Goal: Navigation & Orientation: Find specific page/section

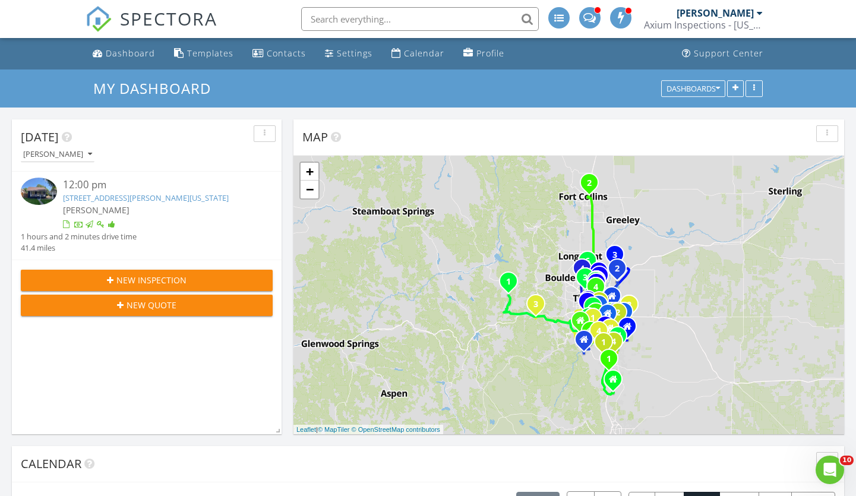
scroll to position [2122, 857]
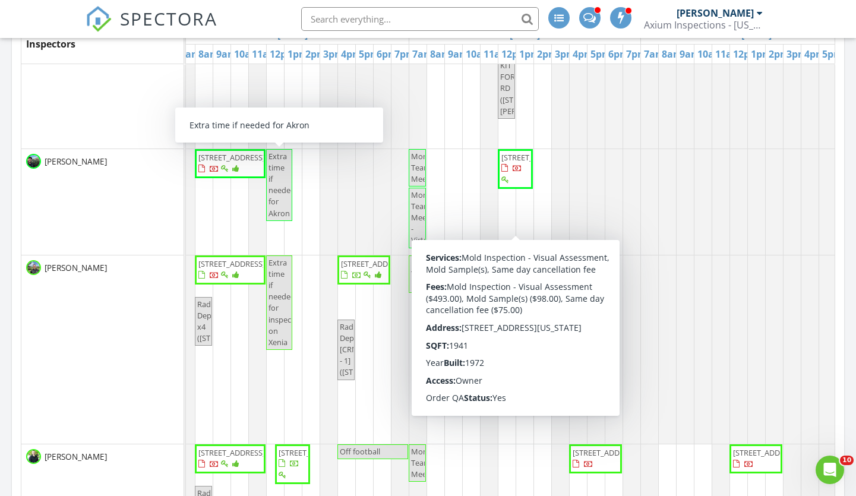
click at [513, 163] on span "[STREET_ADDRESS]" at bounding box center [534, 157] width 67 height 11
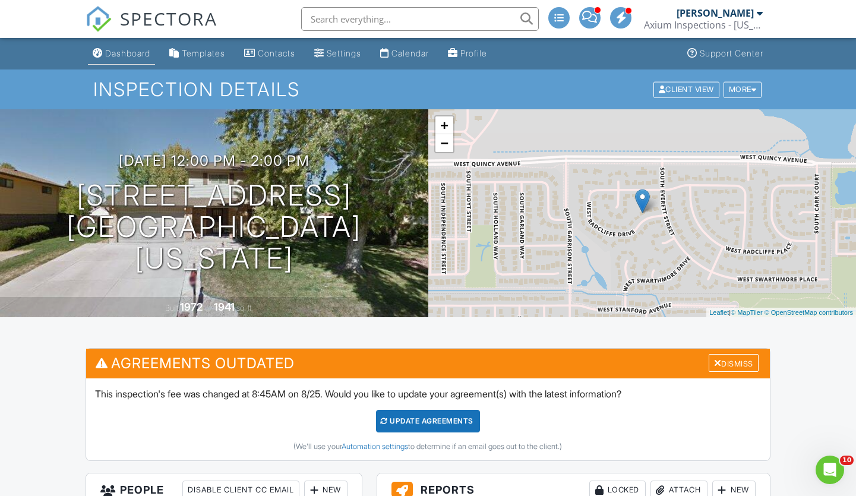
click at [103, 52] on link "Dashboard" at bounding box center [121, 54] width 67 height 22
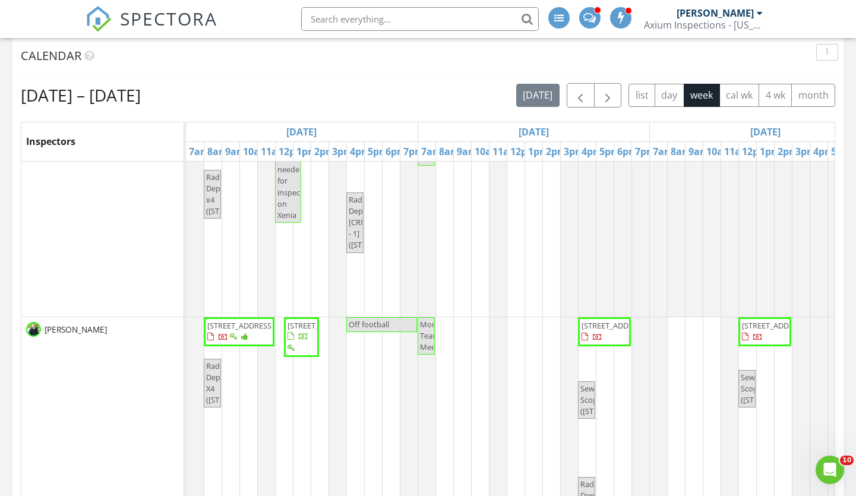
click at [263, 331] on span "[STREET_ADDRESS]" at bounding box center [239, 331] width 66 height 23
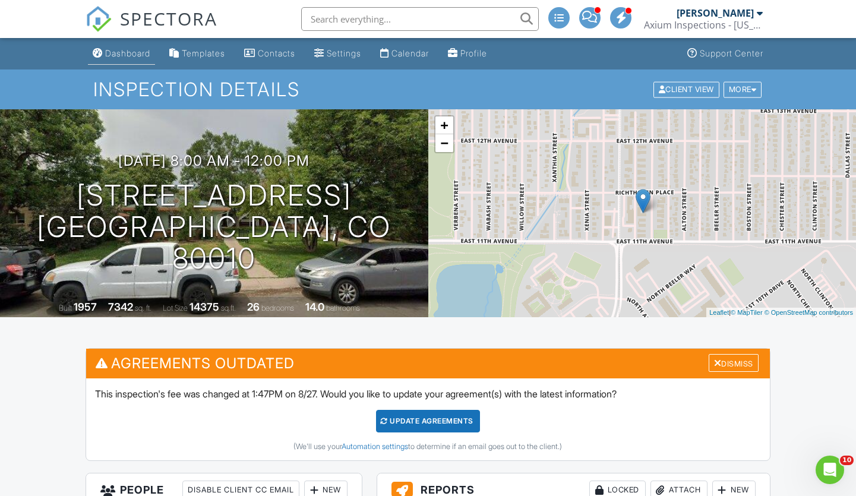
click at [132, 53] on div "Dashboard" at bounding box center [127, 53] width 45 height 10
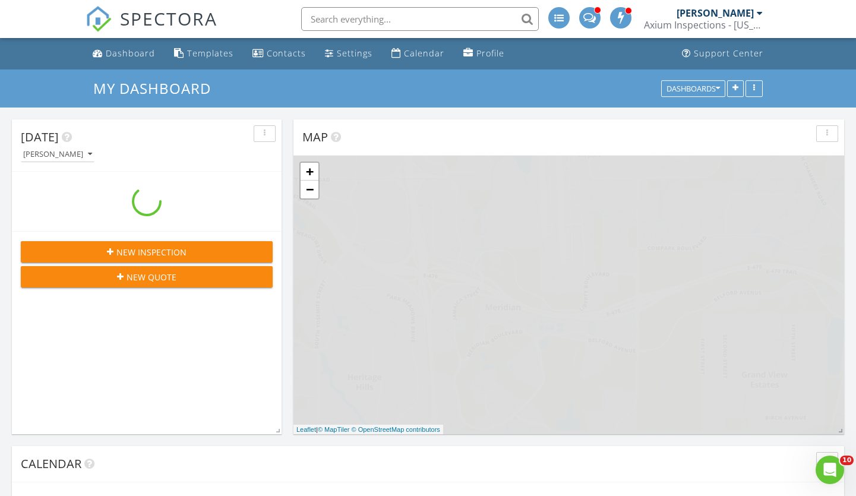
scroll to position [2122, 857]
